Goal: Task Accomplishment & Management: Manage account settings

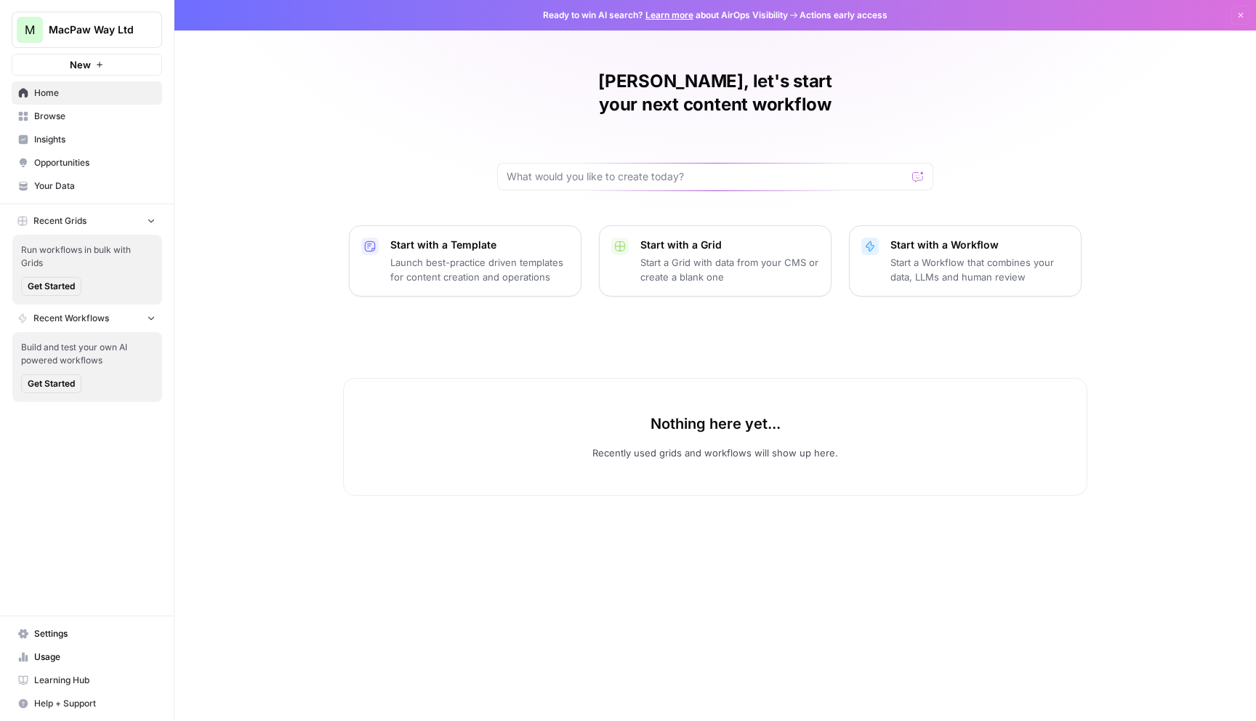
click at [50, 636] on span "Settings" at bounding box center [94, 633] width 121 height 13
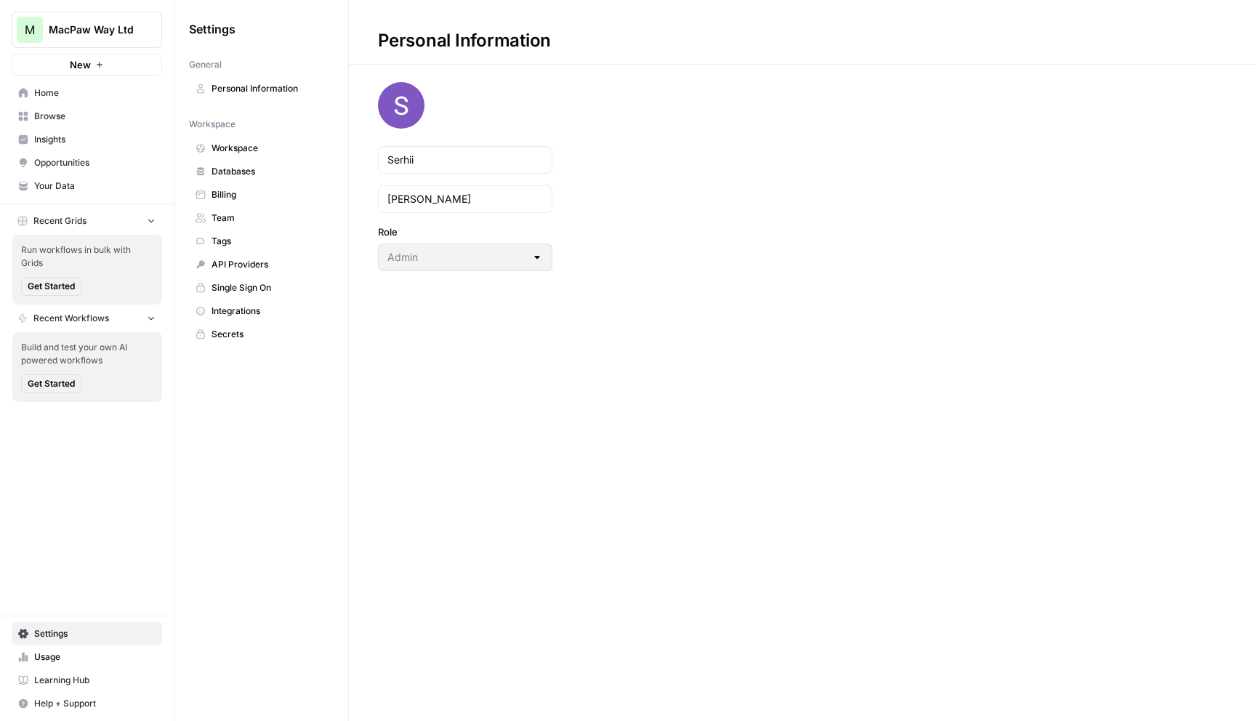
click at [231, 215] on span "Team" at bounding box center [270, 218] width 116 height 13
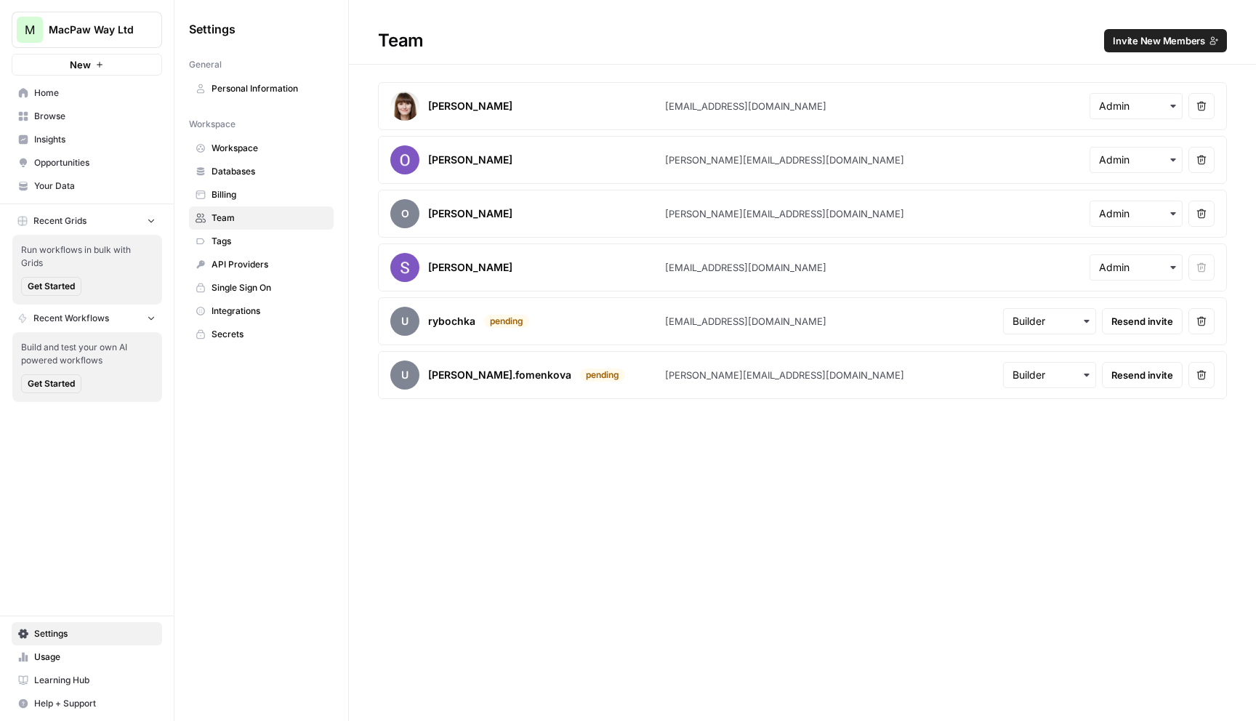
click at [268, 92] on span "Personal Information" at bounding box center [270, 88] width 116 height 13
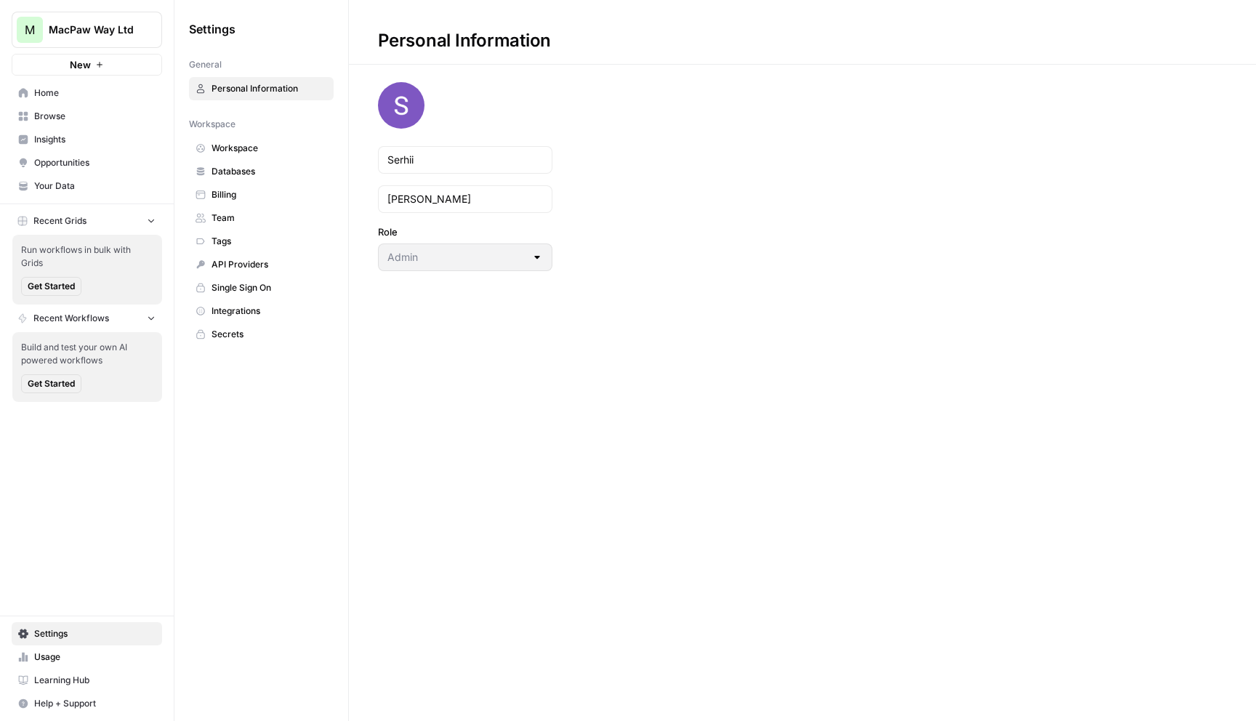
click at [228, 219] on span "Team" at bounding box center [270, 218] width 116 height 13
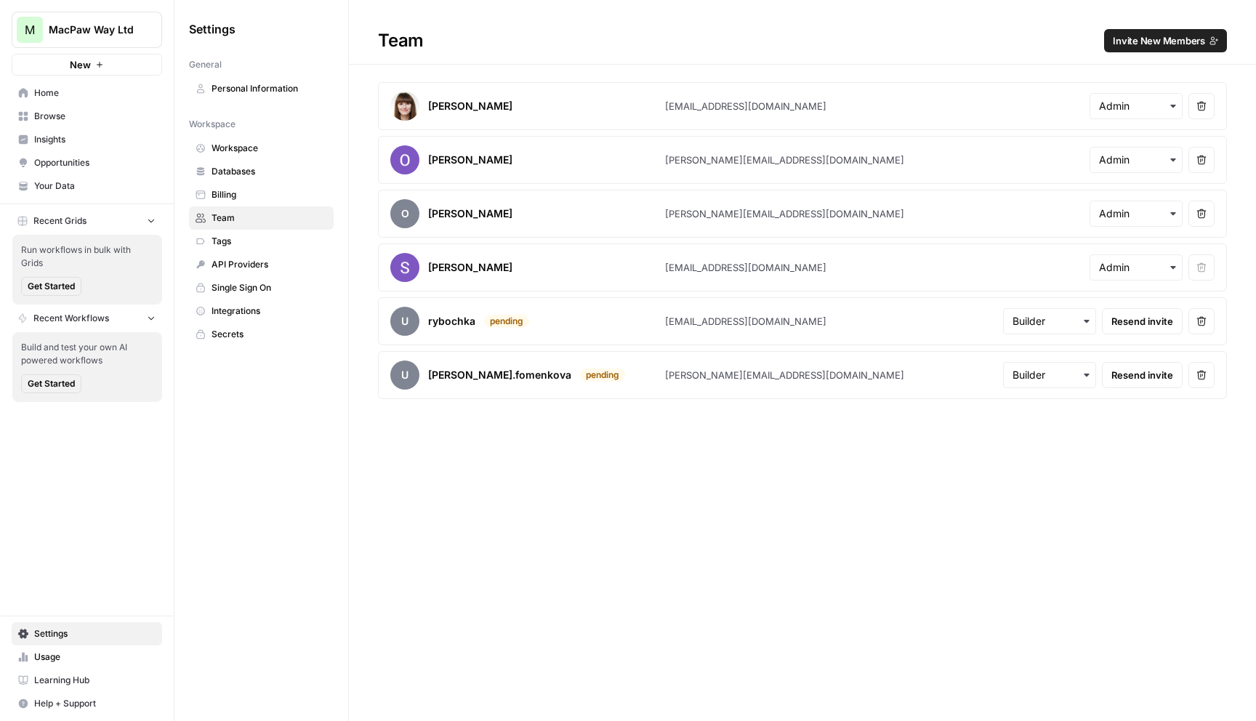
click at [225, 193] on span "Billing" at bounding box center [270, 194] width 116 height 13
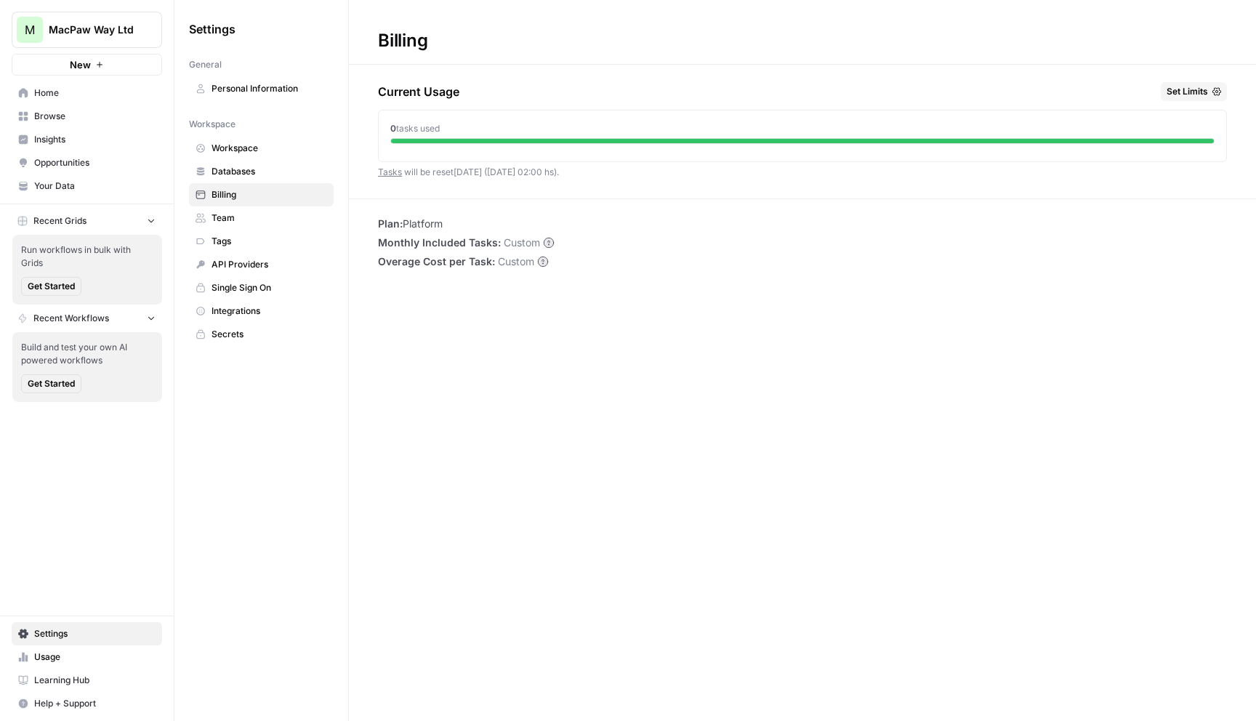
click at [547, 244] on circle at bounding box center [548, 242] width 9 height 9
click at [251, 145] on span "Workspace" at bounding box center [270, 148] width 116 height 13
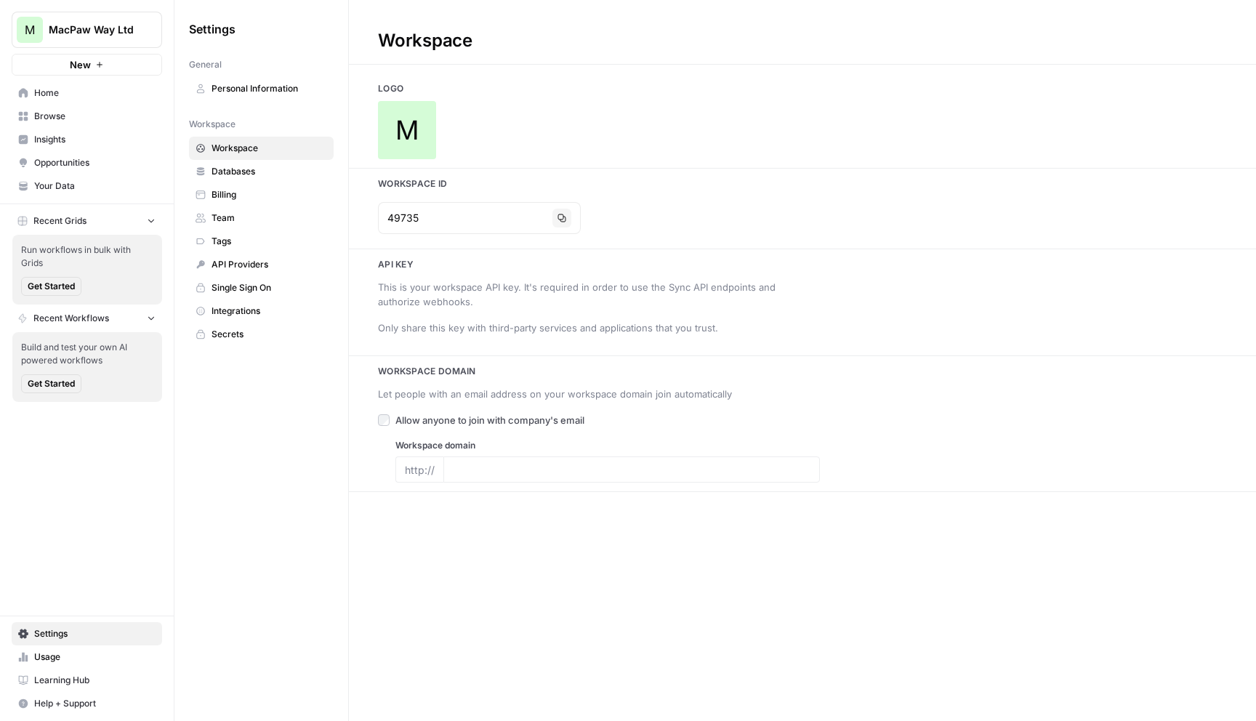
type input "https://setapp.com"
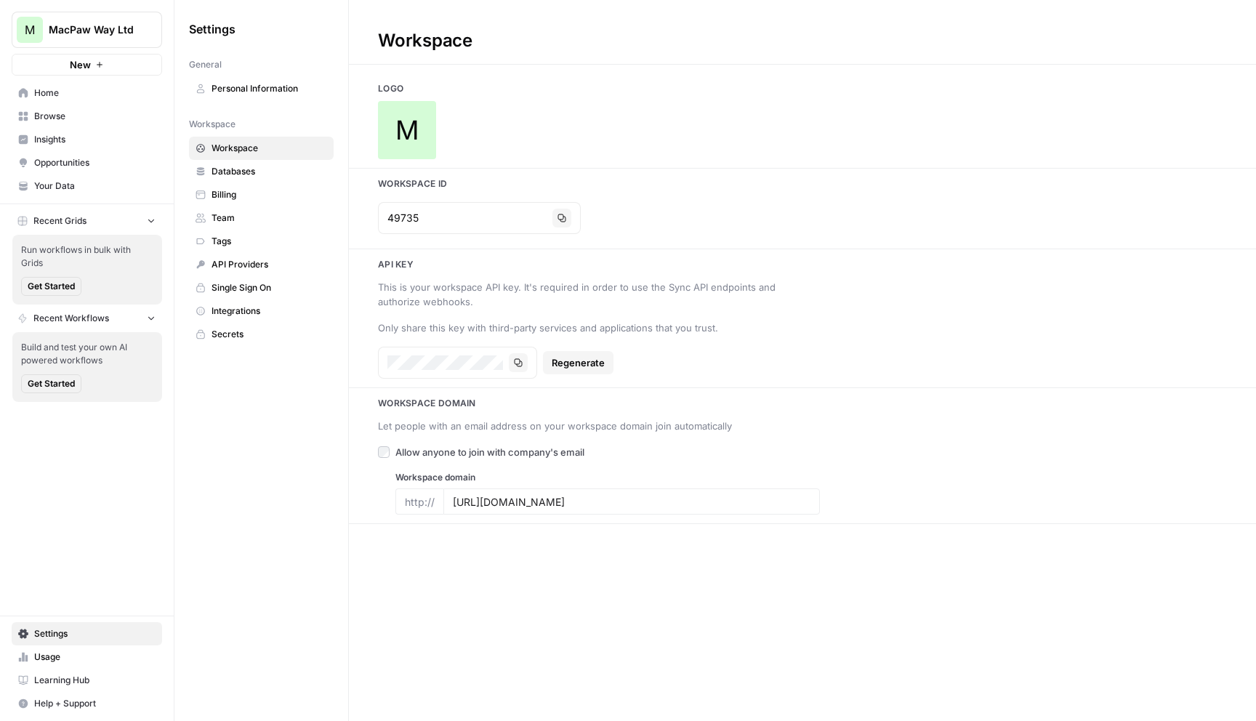
click at [231, 289] on span "Single Sign On" at bounding box center [270, 287] width 116 height 13
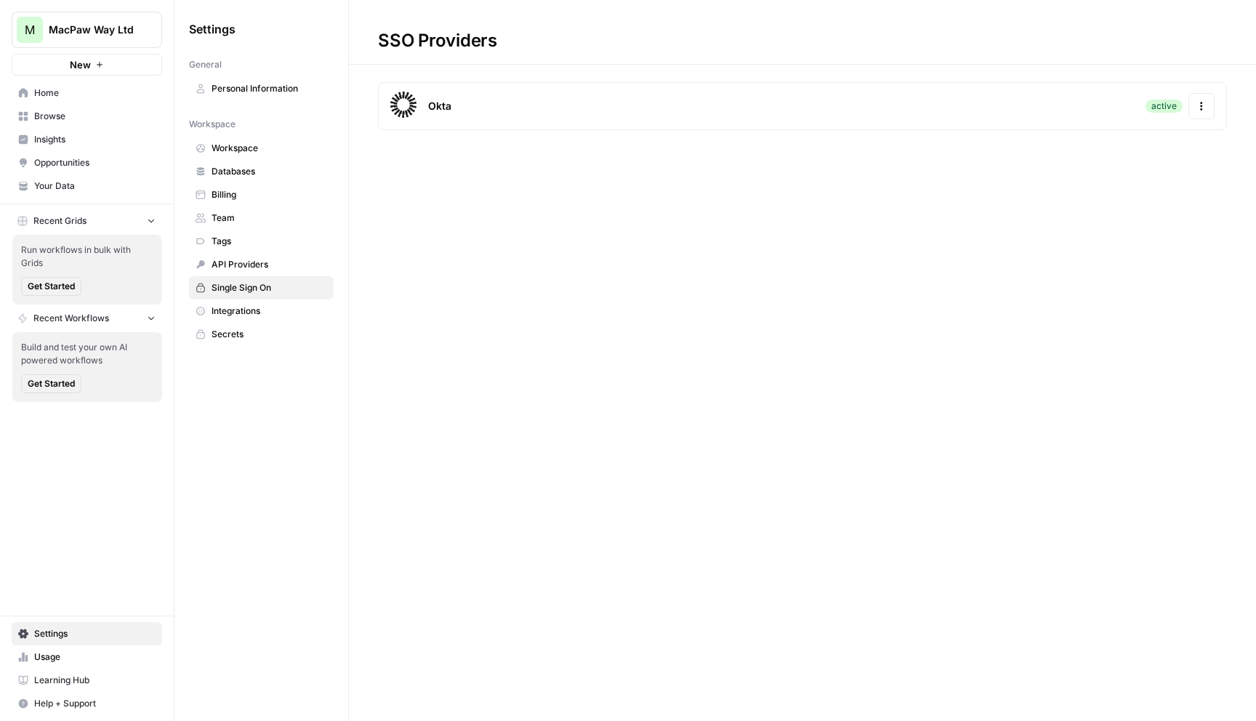
click at [1197, 105] on icon "button" at bounding box center [1202, 106] width 10 height 10
click at [514, 332] on div "SSO Providers Okta active Actions" at bounding box center [802, 360] width 907 height 721
click at [230, 157] on link "Workspace" at bounding box center [261, 148] width 145 height 23
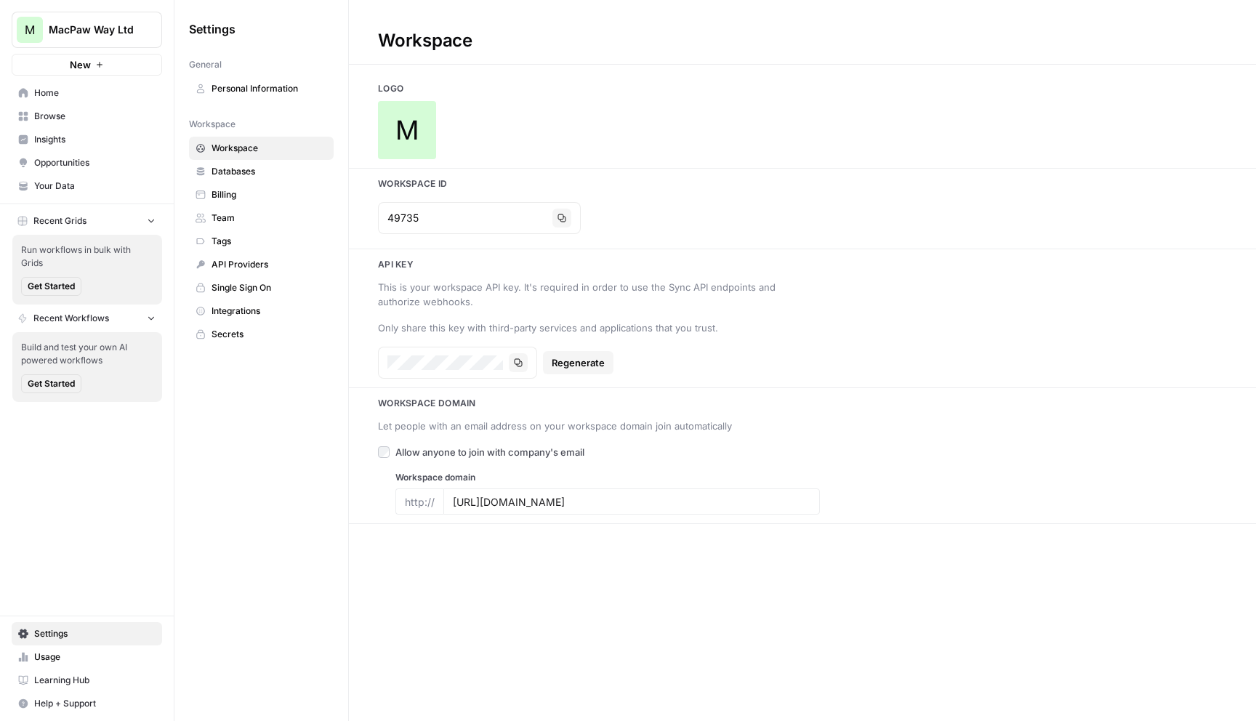
click at [232, 175] on span "Databases" at bounding box center [270, 171] width 116 height 13
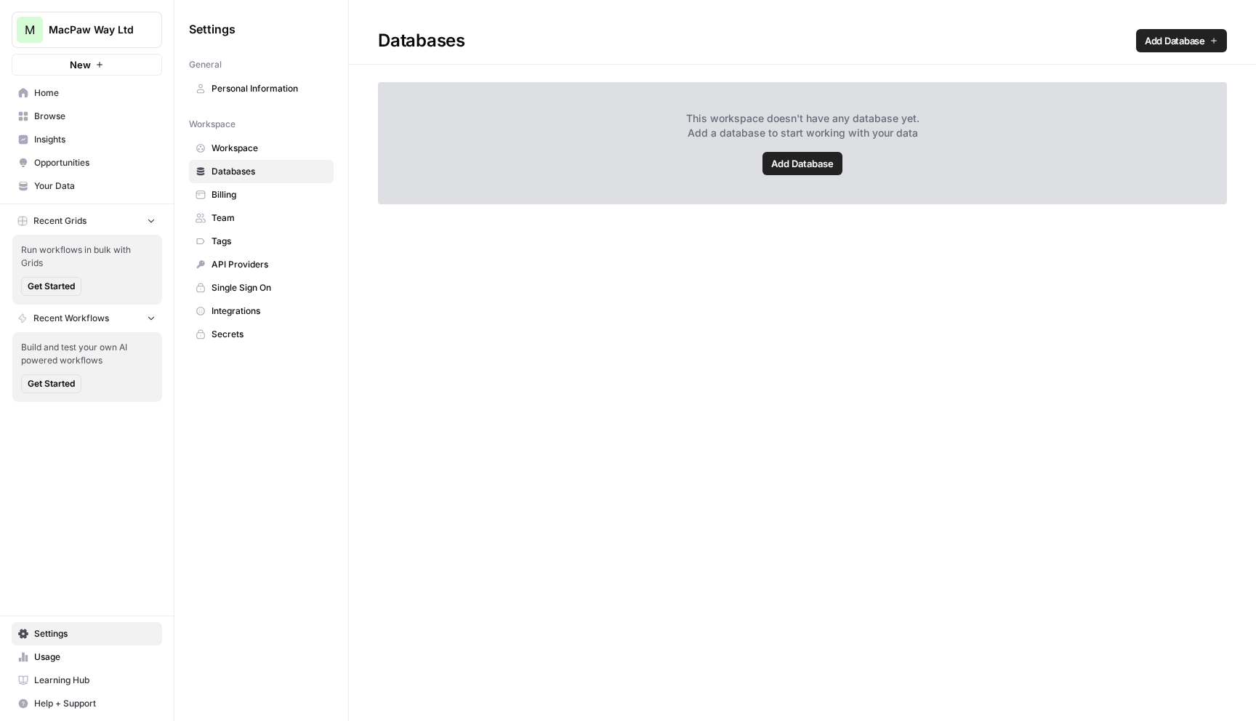
click at [226, 194] on span "Billing" at bounding box center [270, 194] width 116 height 13
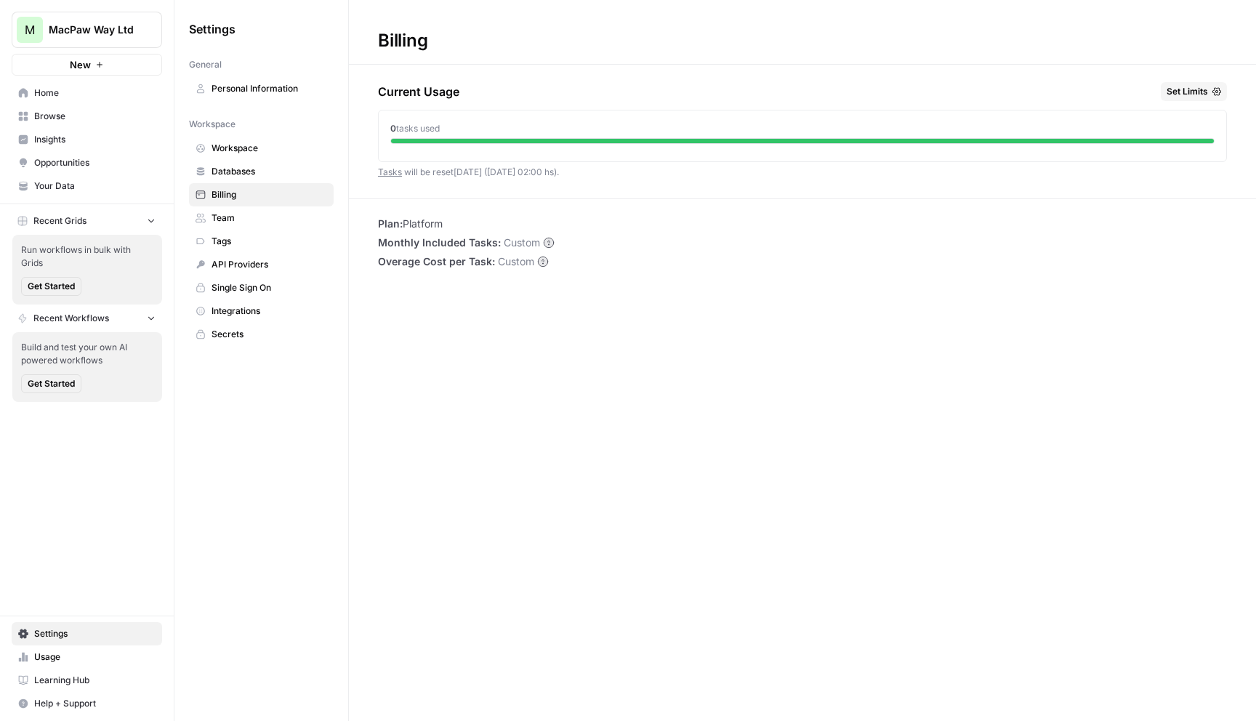
click at [1212, 92] on button "Set Limits" at bounding box center [1194, 91] width 66 height 19
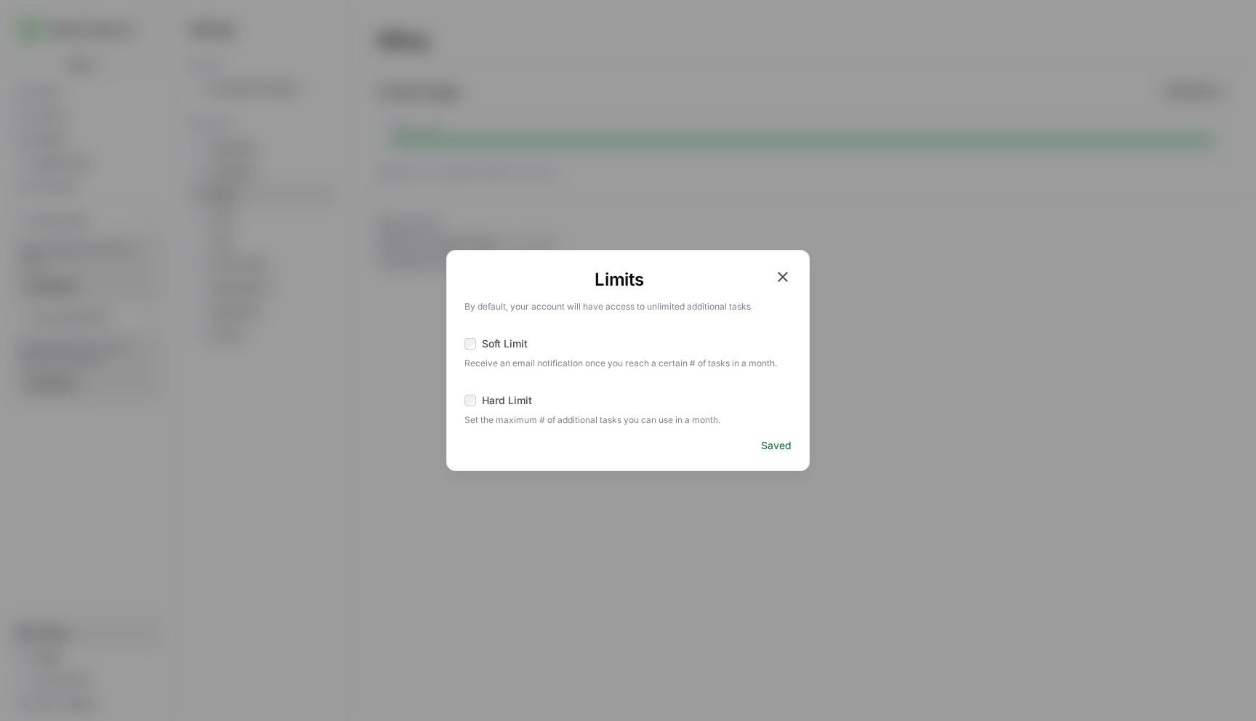
click at [781, 275] on icon "button" at bounding box center [783, 277] width 10 height 10
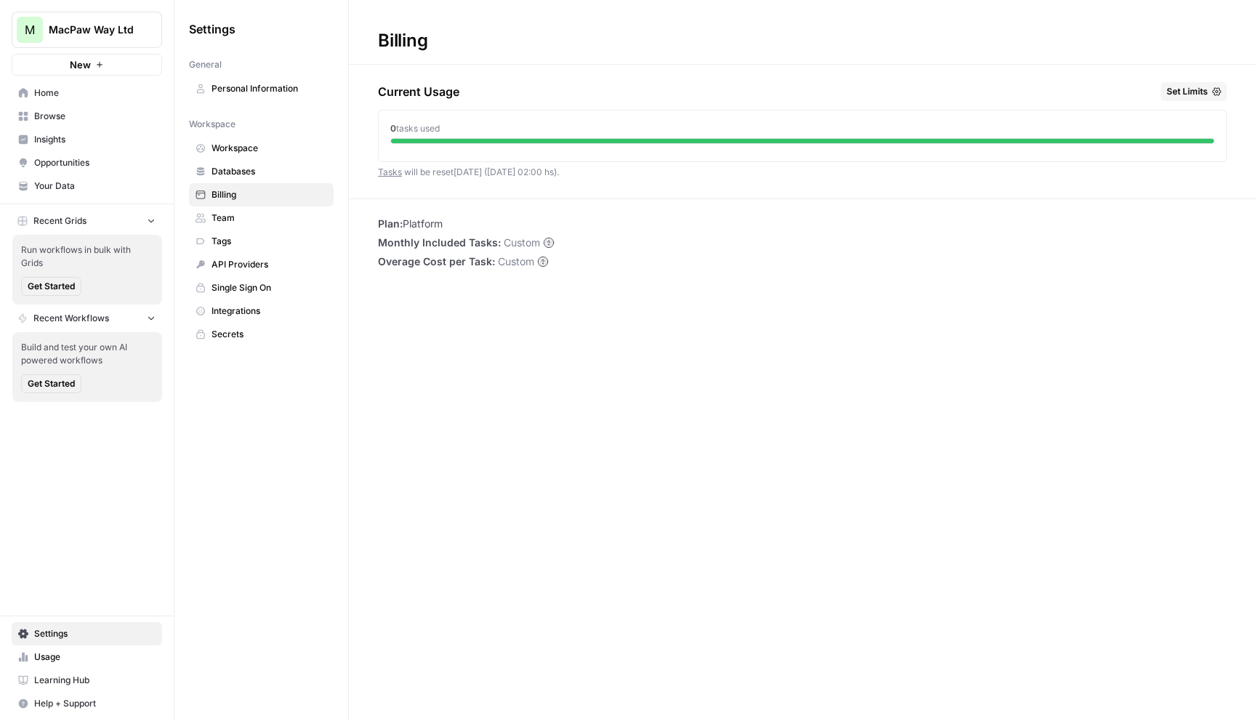
click at [228, 214] on span "Team" at bounding box center [270, 218] width 116 height 13
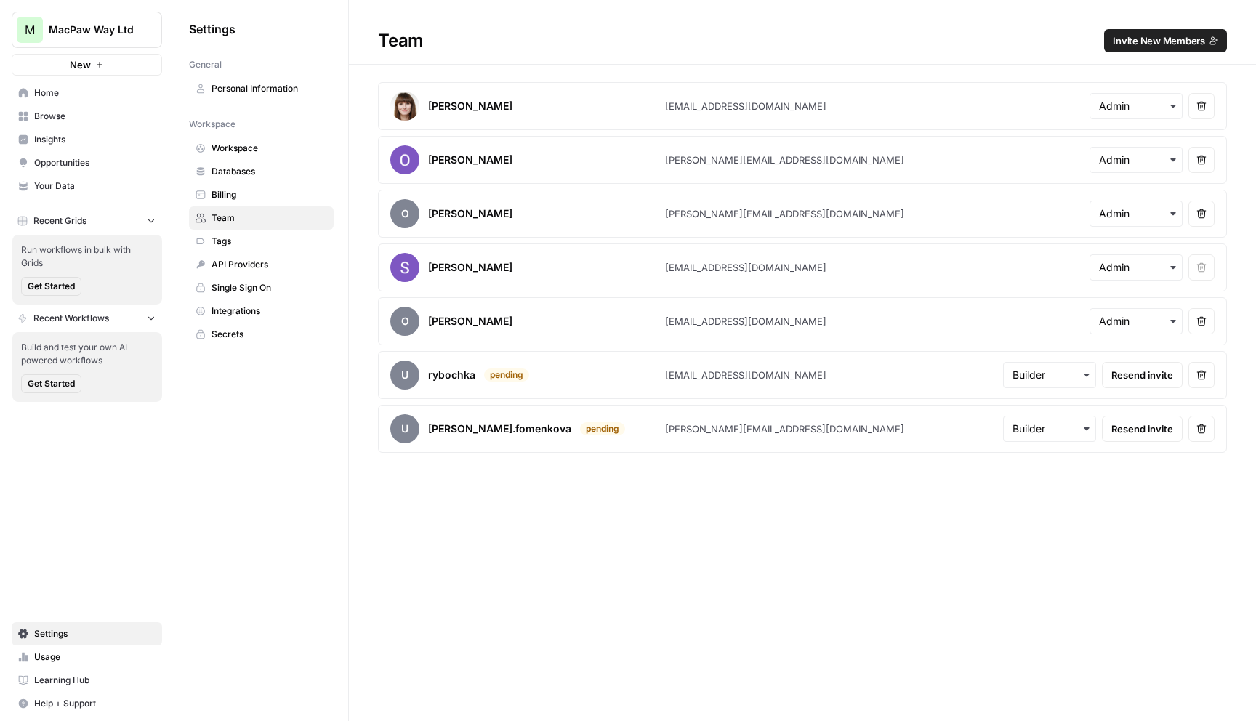
click at [81, 33] on span "MacPaw Way Ltd" at bounding box center [93, 30] width 88 height 15
click at [54, 163] on span "Log Out" at bounding box center [136, 163] width 199 height 15
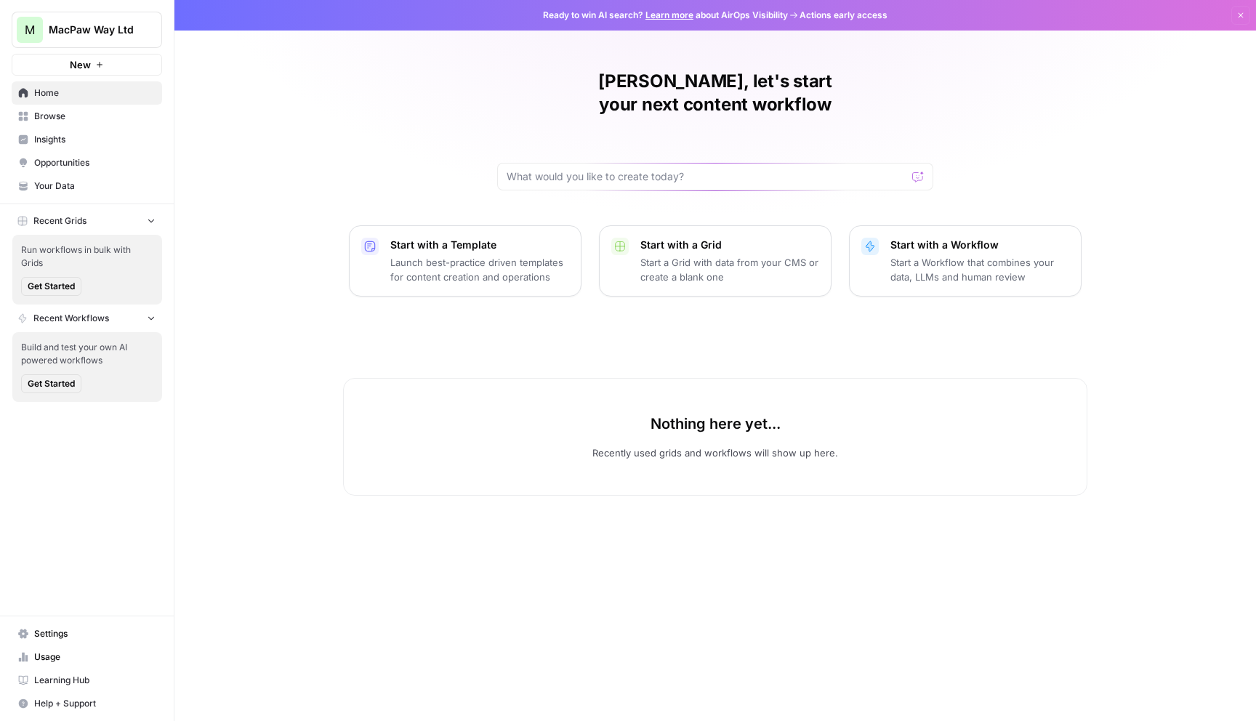
click at [55, 630] on span "Settings" at bounding box center [94, 633] width 121 height 13
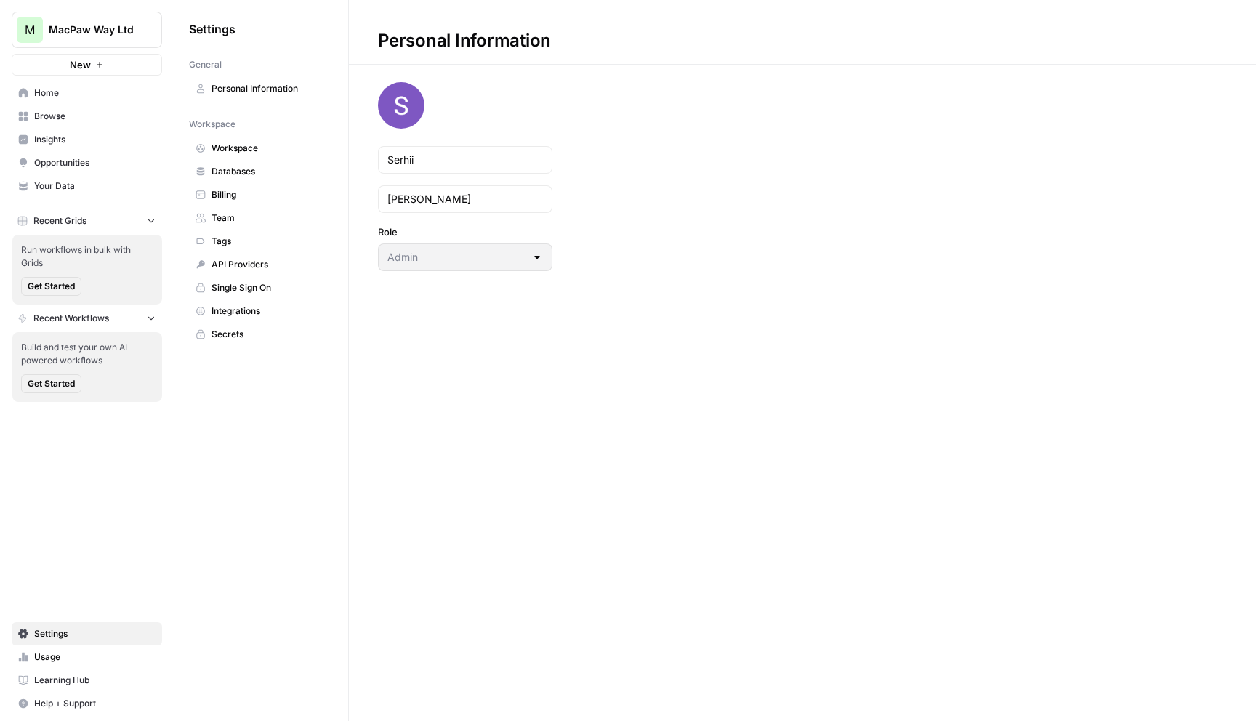
click at [226, 217] on span "Team" at bounding box center [270, 218] width 116 height 13
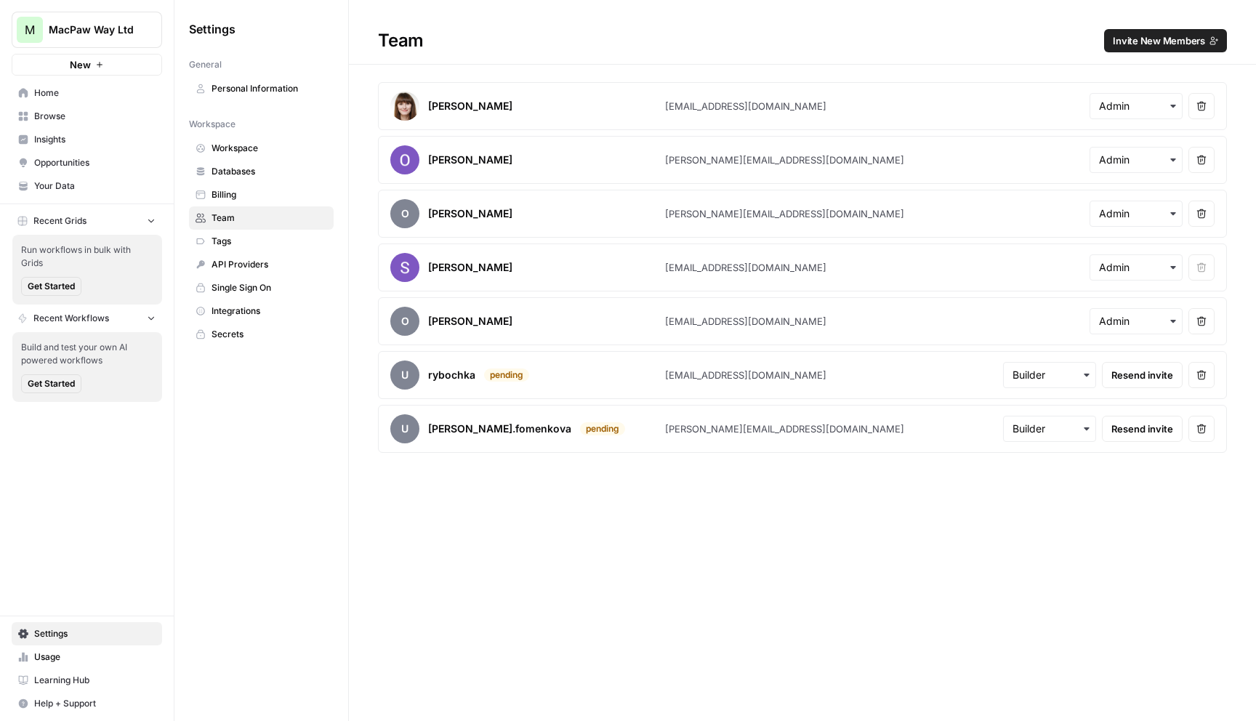
click at [113, 26] on span "MacPaw Way Ltd" at bounding box center [93, 30] width 88 height 15
click at [63, 162] on span "Log Out" at bounding box center [136, 163] width 199 height 15
